Goal: Find specific page/section: Find specific page/section

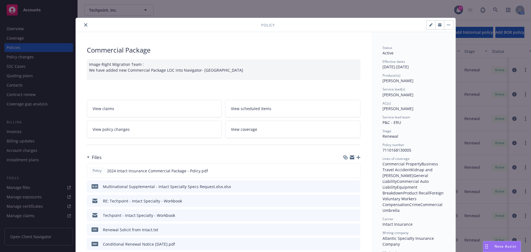
click at [84, 23] on icon "close" at bounding box center [85, 24] width 3 height 3
